Goal: Task Accomplishment & Management: Use online tool/utility

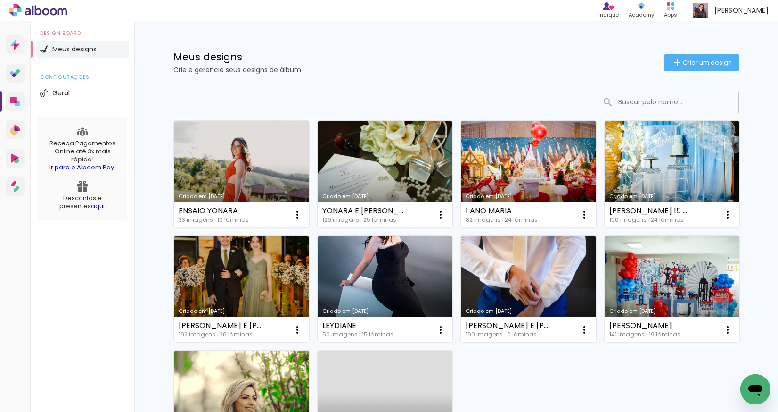
scroll to position [1, 0]
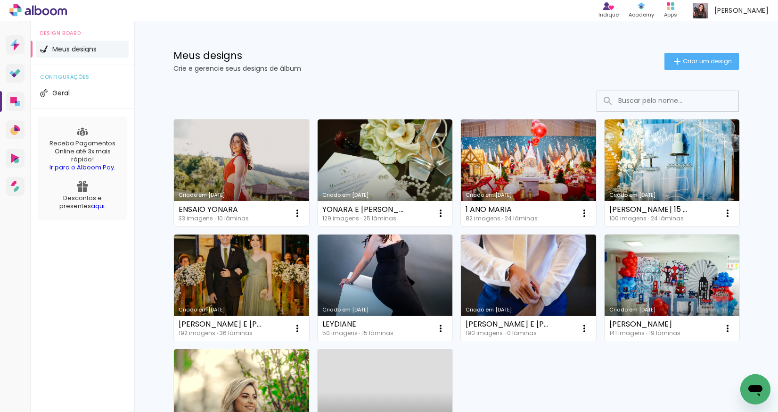
click at [256, 124] on link "Criado em [DATE]" at bounding box center [241, 172] width 135 height 107
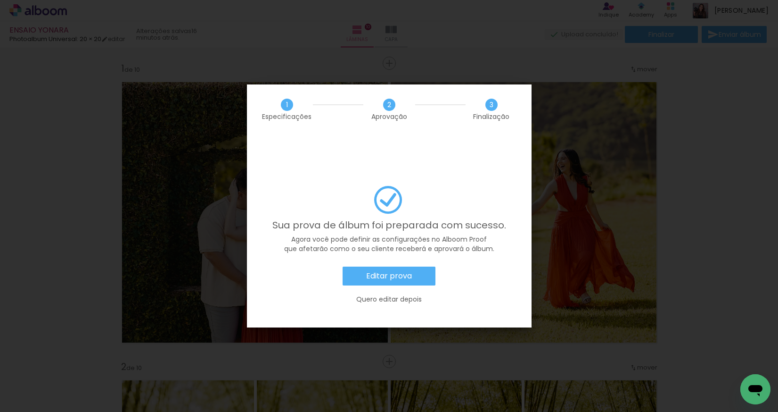
click at [384, 266] on paper-button "Editar prova" at bounding box center [389, 275] width 93 height 19
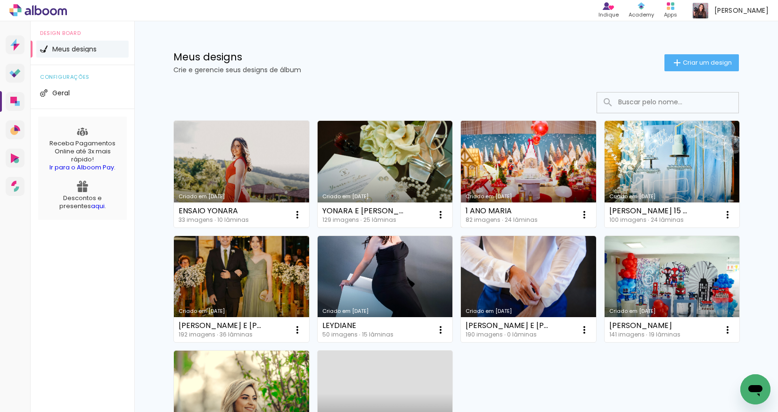
click at [492, 144] on link "Criado em [DATE]" at bounding box center [528, 174] width 135 height 107
